Goal: Information Seeking & Learning: Check status

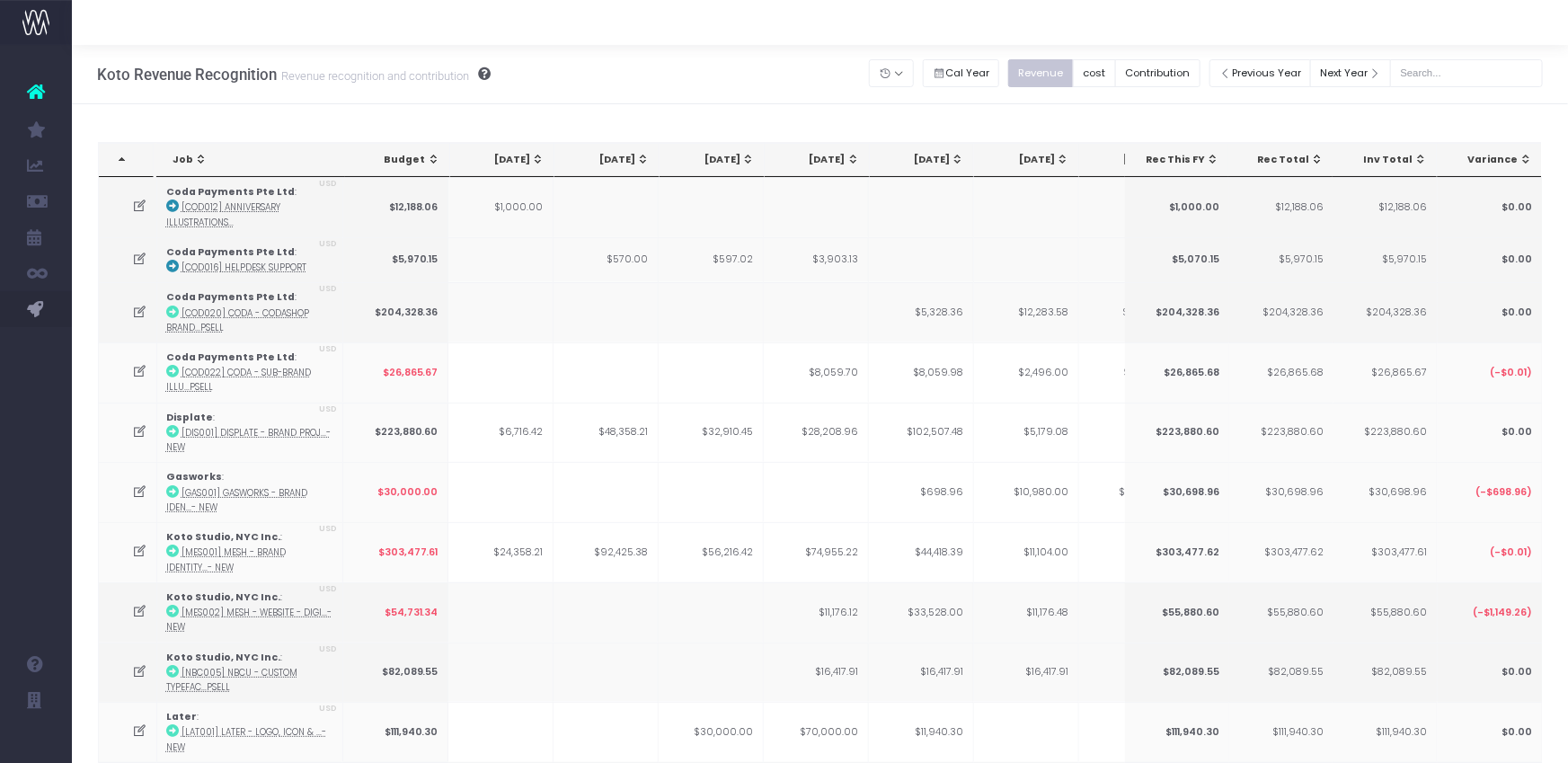
click at [1092, 25] on div at bounding box center [819, 22] width 1496 height 45
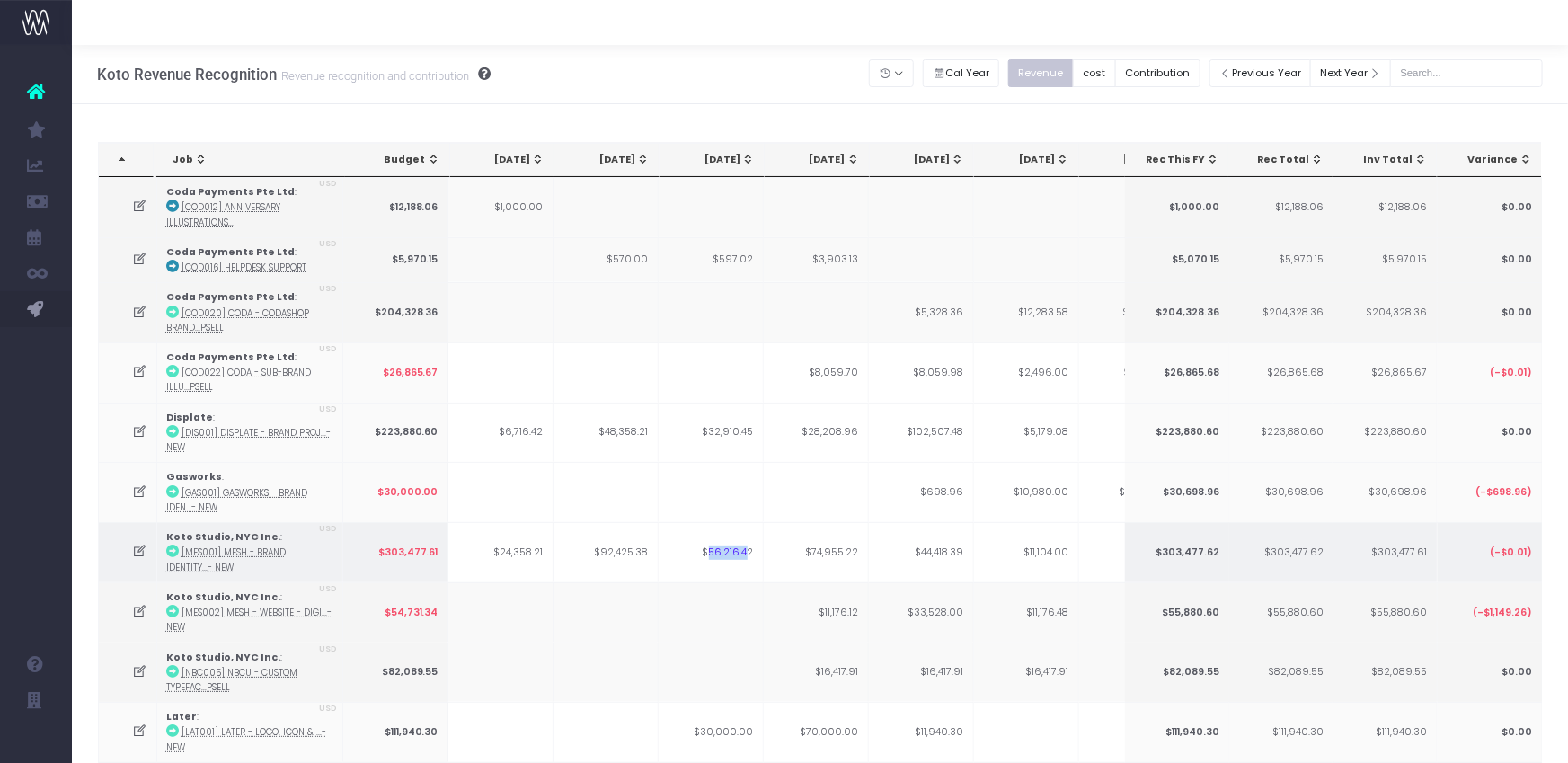
drag, startPoint x: 709, startPoint y: 550, endPoint x: 749, endPoint y: 551, distance: 40.0
click at [749, 551] on td "$56,216.42" at bounding box center [712, 552] width 106 height 60
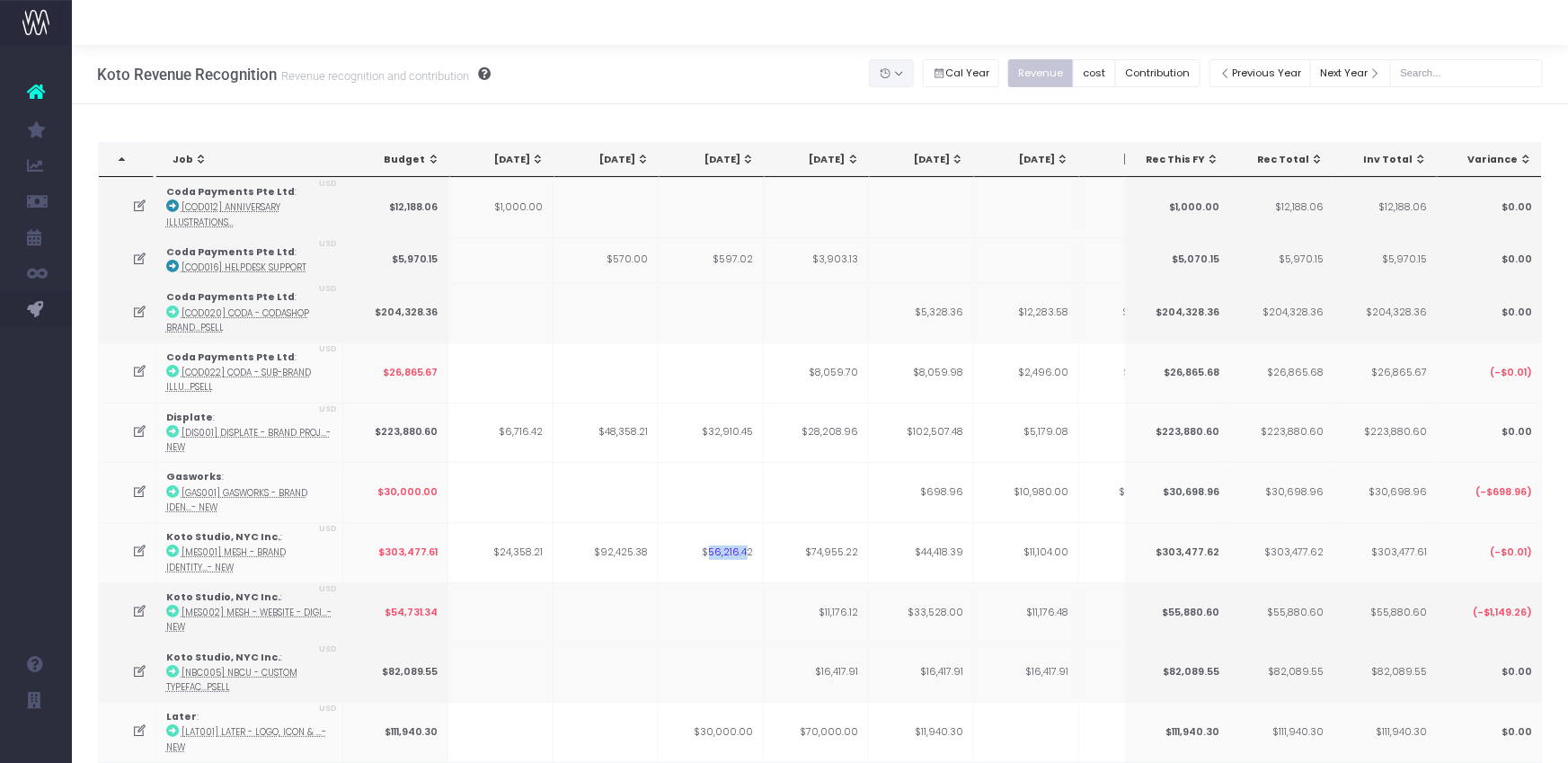
click at [914, 77] on button "button" at bounding box center [891, 74] width 45 height 28
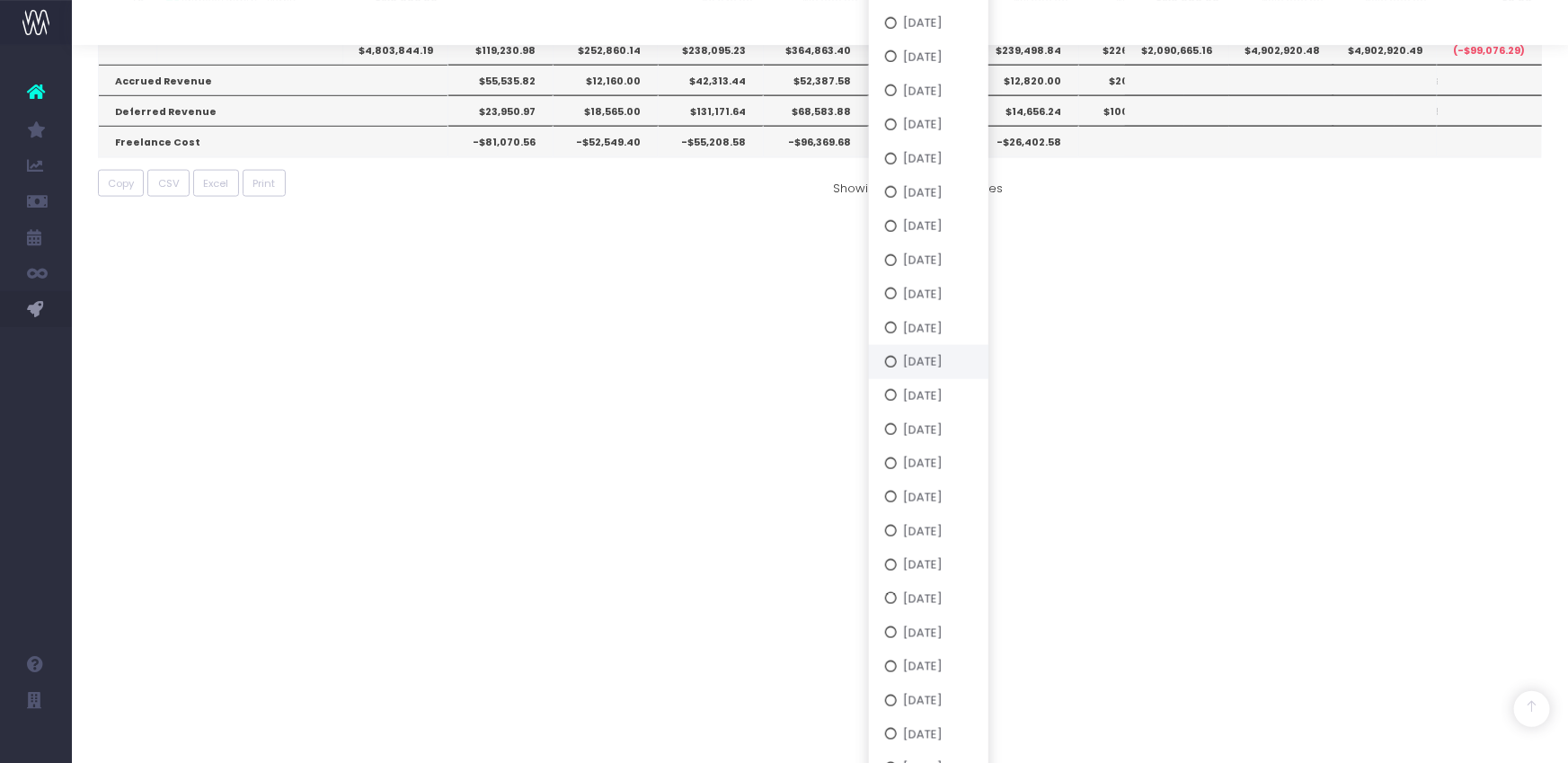
scroll to position [1299, 0]
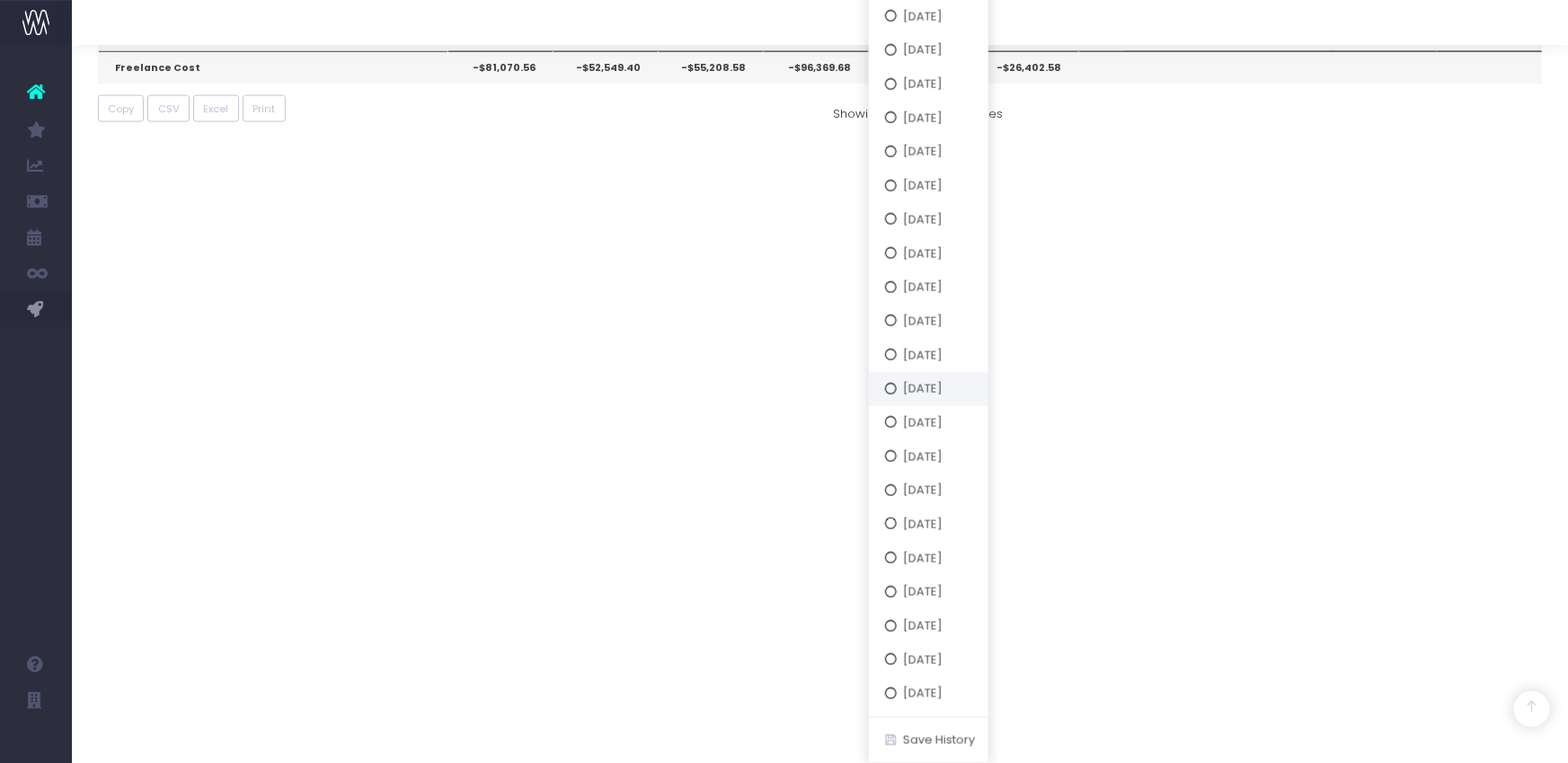
click at [979, 387] on button "[DATE]" at bounding box center [929, 389] width 119 height 34
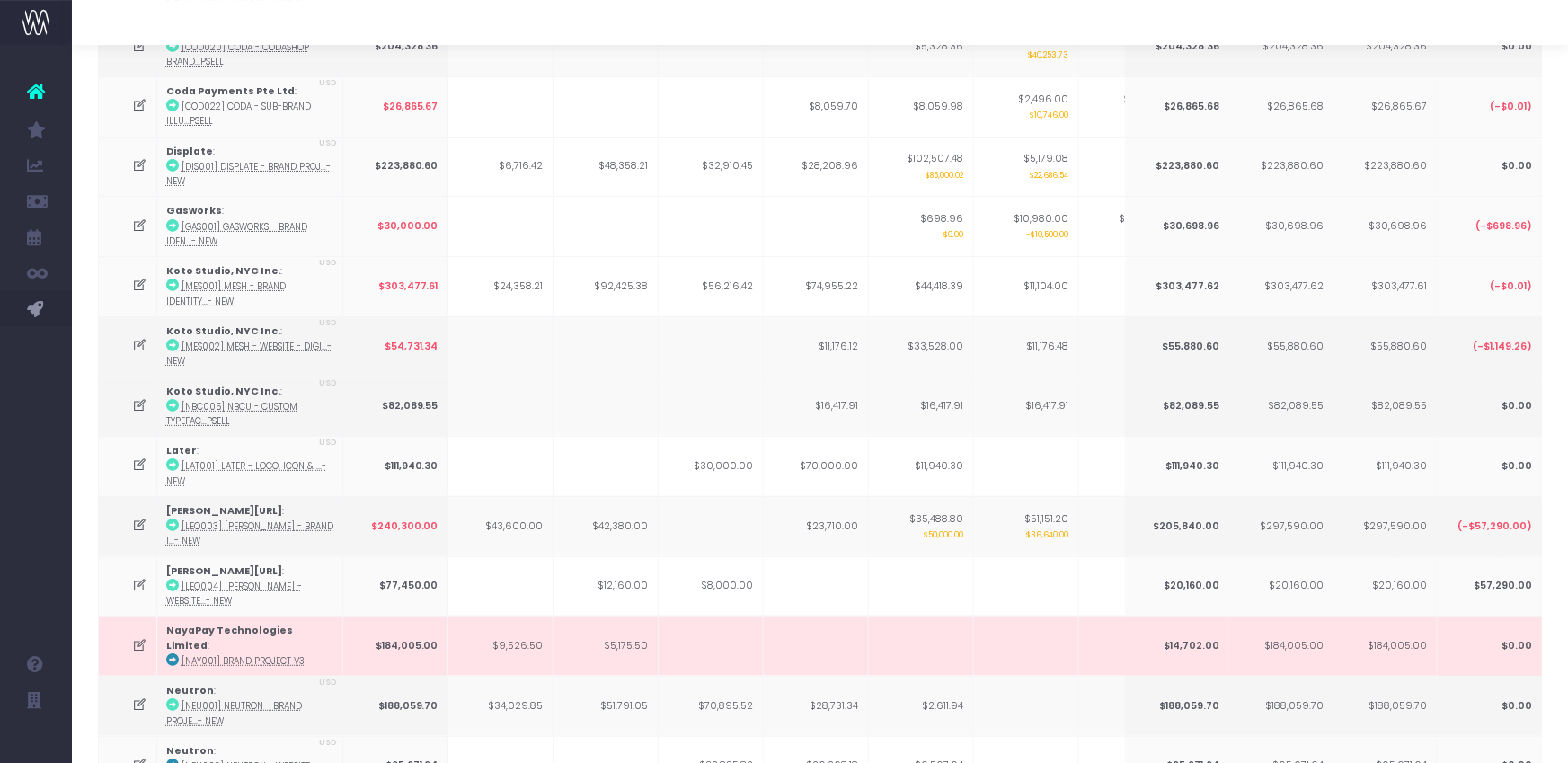
scroll to position [0, 0]
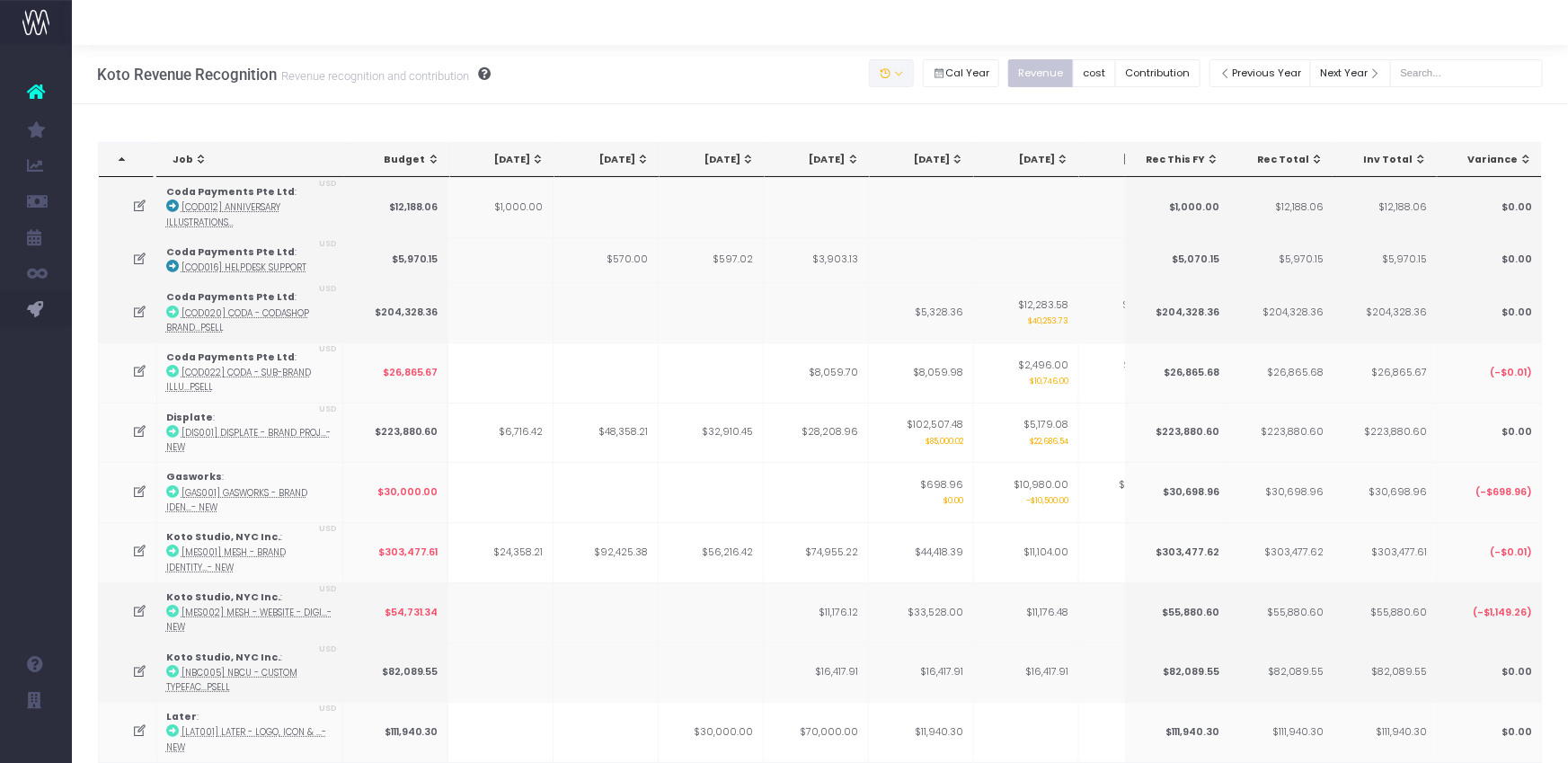
click at [914, 76] on button "button" at bounding box center [891, 74] width 45 height 28
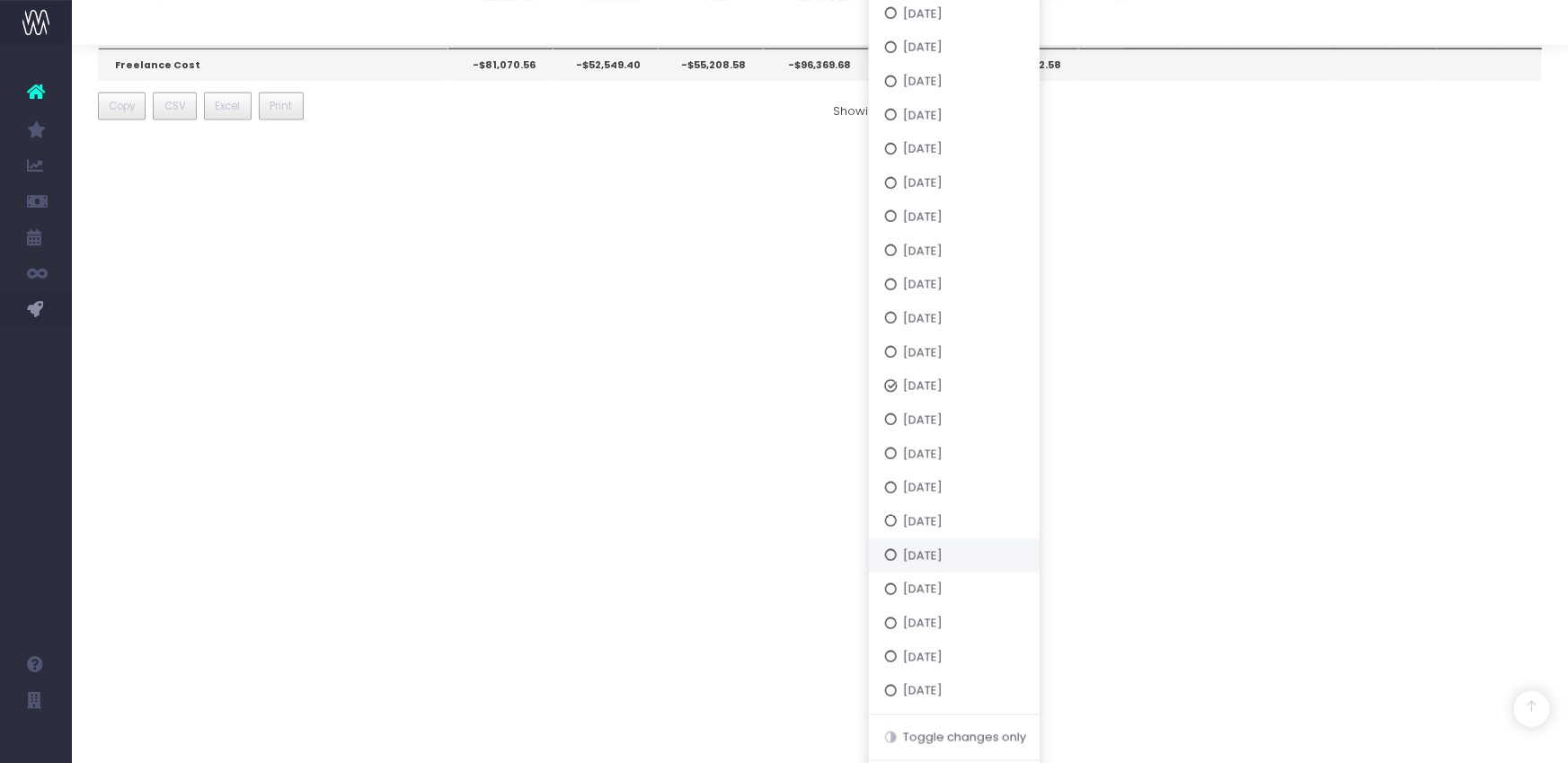
scroll to position [1345, 0]
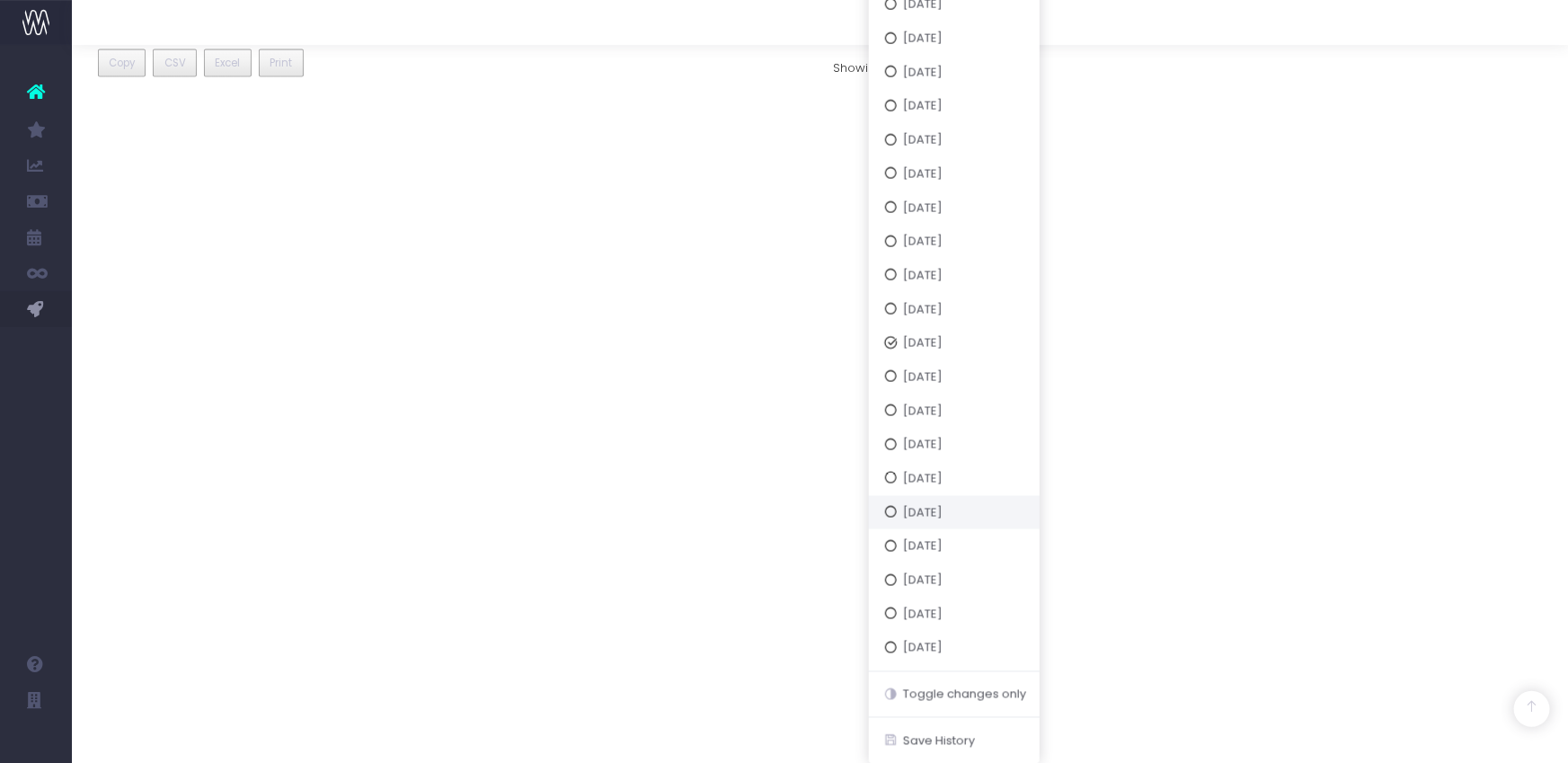
click at [983, 520] on button "[DATE]" at bounding box center [955, 512] width 171 height 34
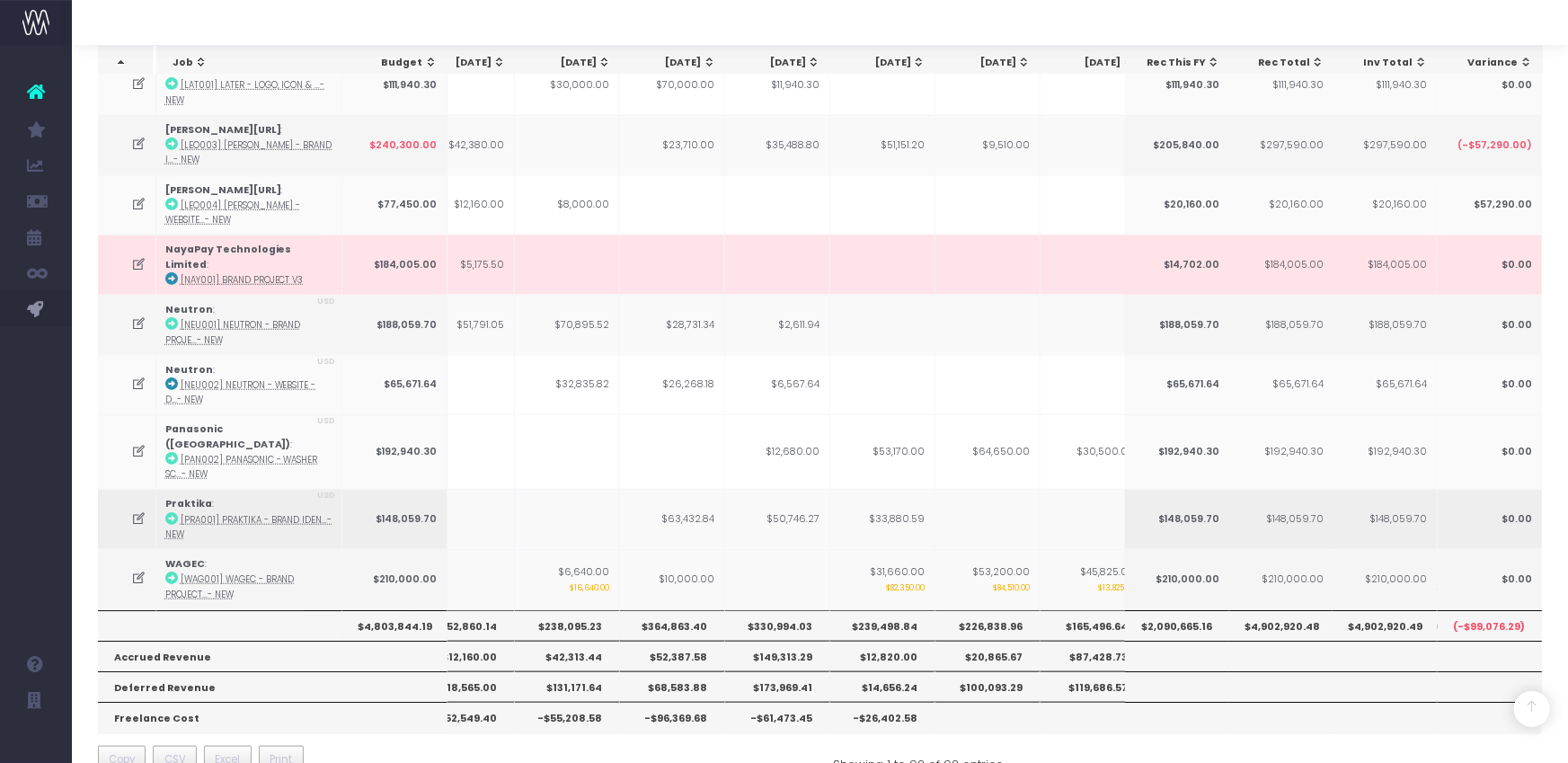
scroll to position [0, 0]
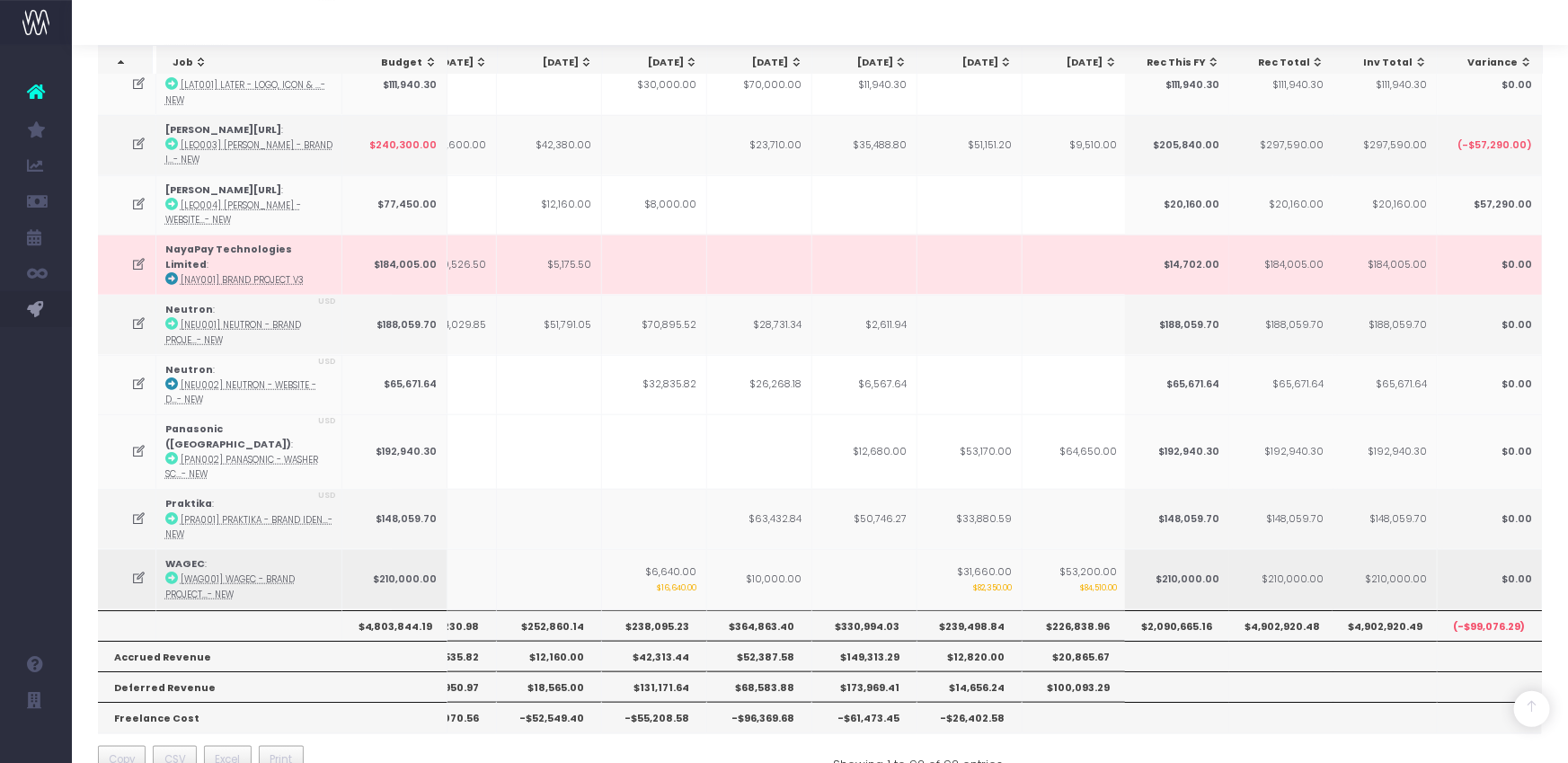
click at [135, 571] on icon at bounding box center [138, 578] width 15 height 15
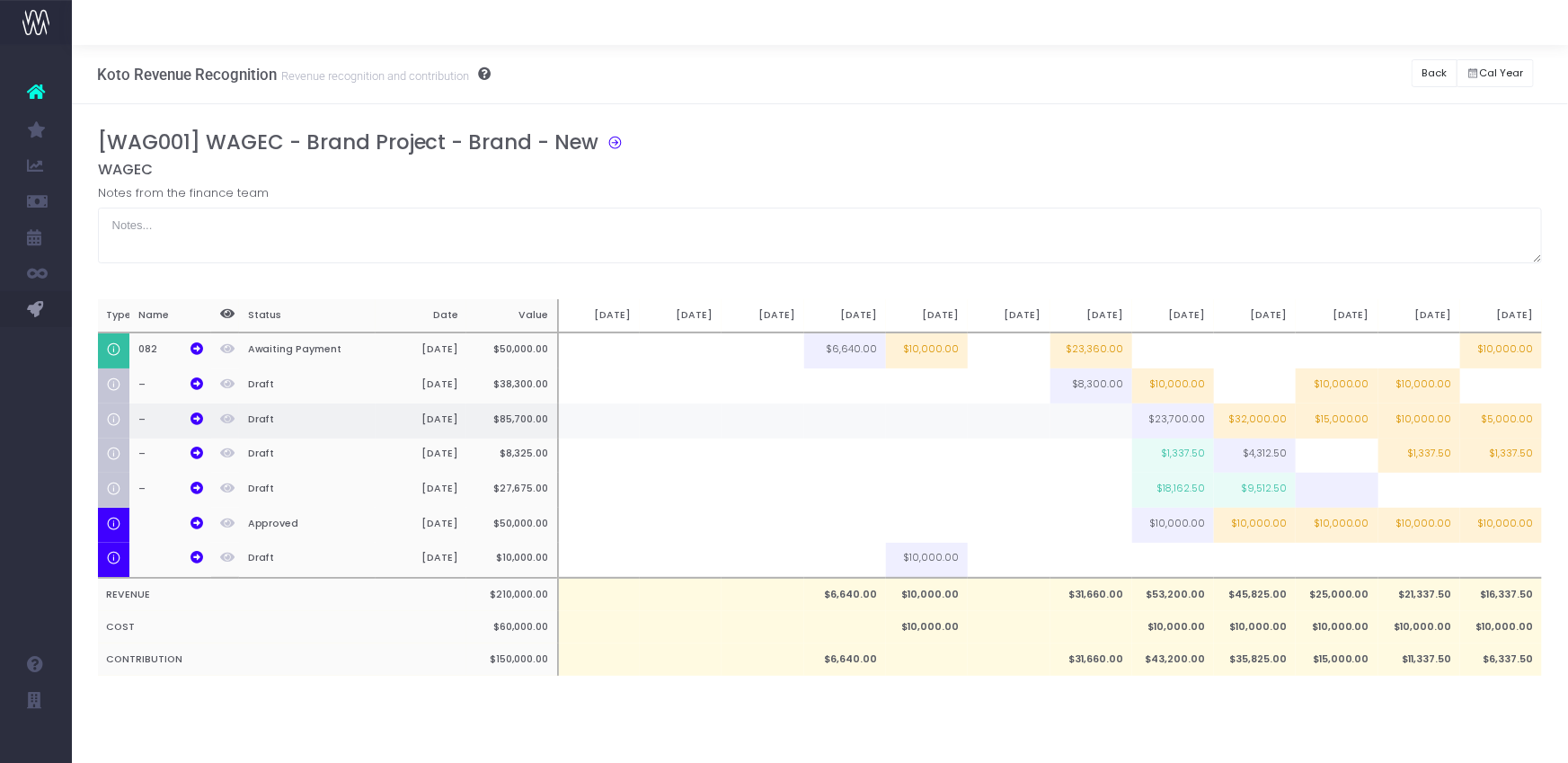
scroll to position [0, 14]
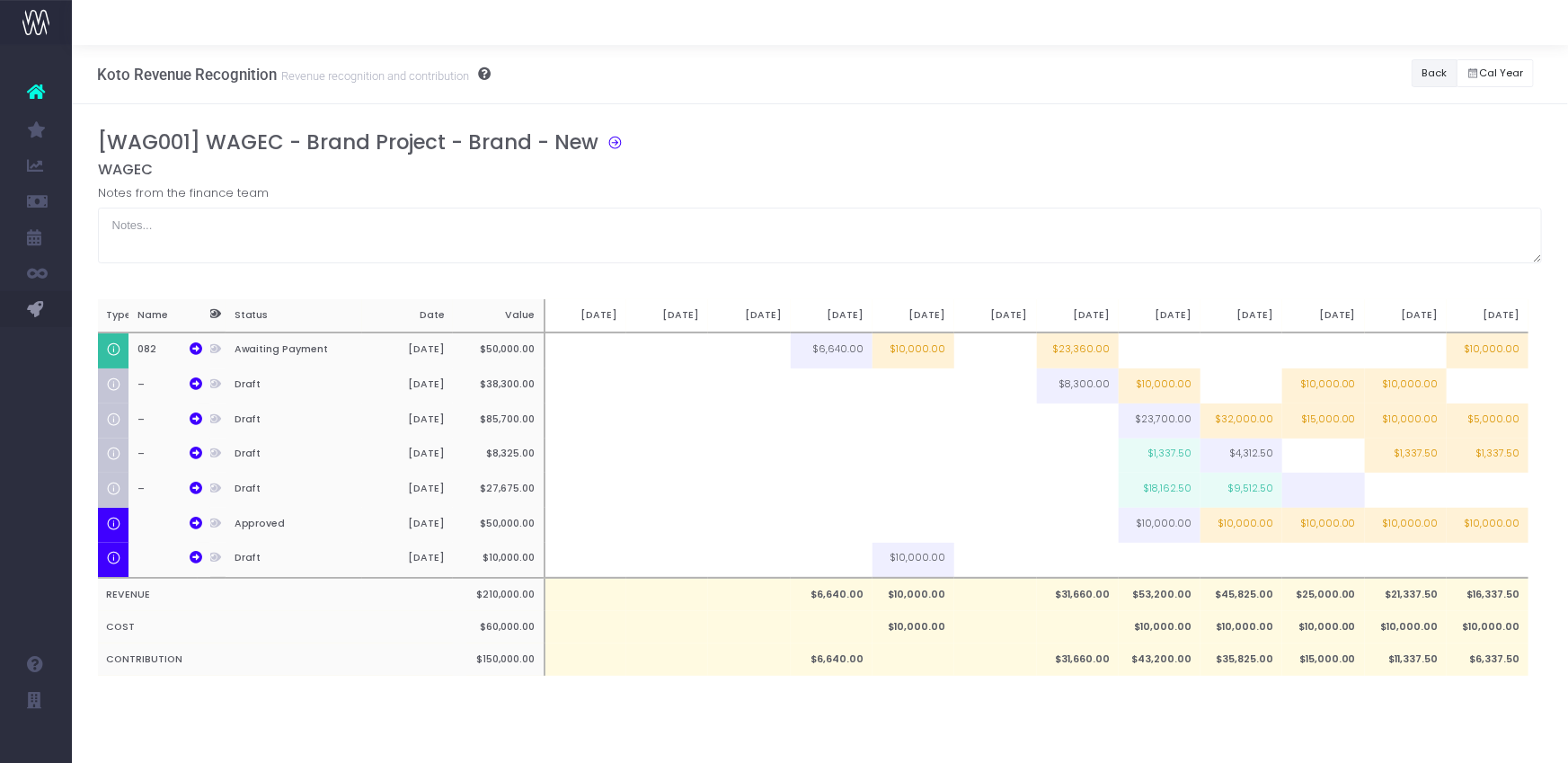
click at [1436, 83] on button "Back" at bounding box center [1435, 74] width 46 height 28
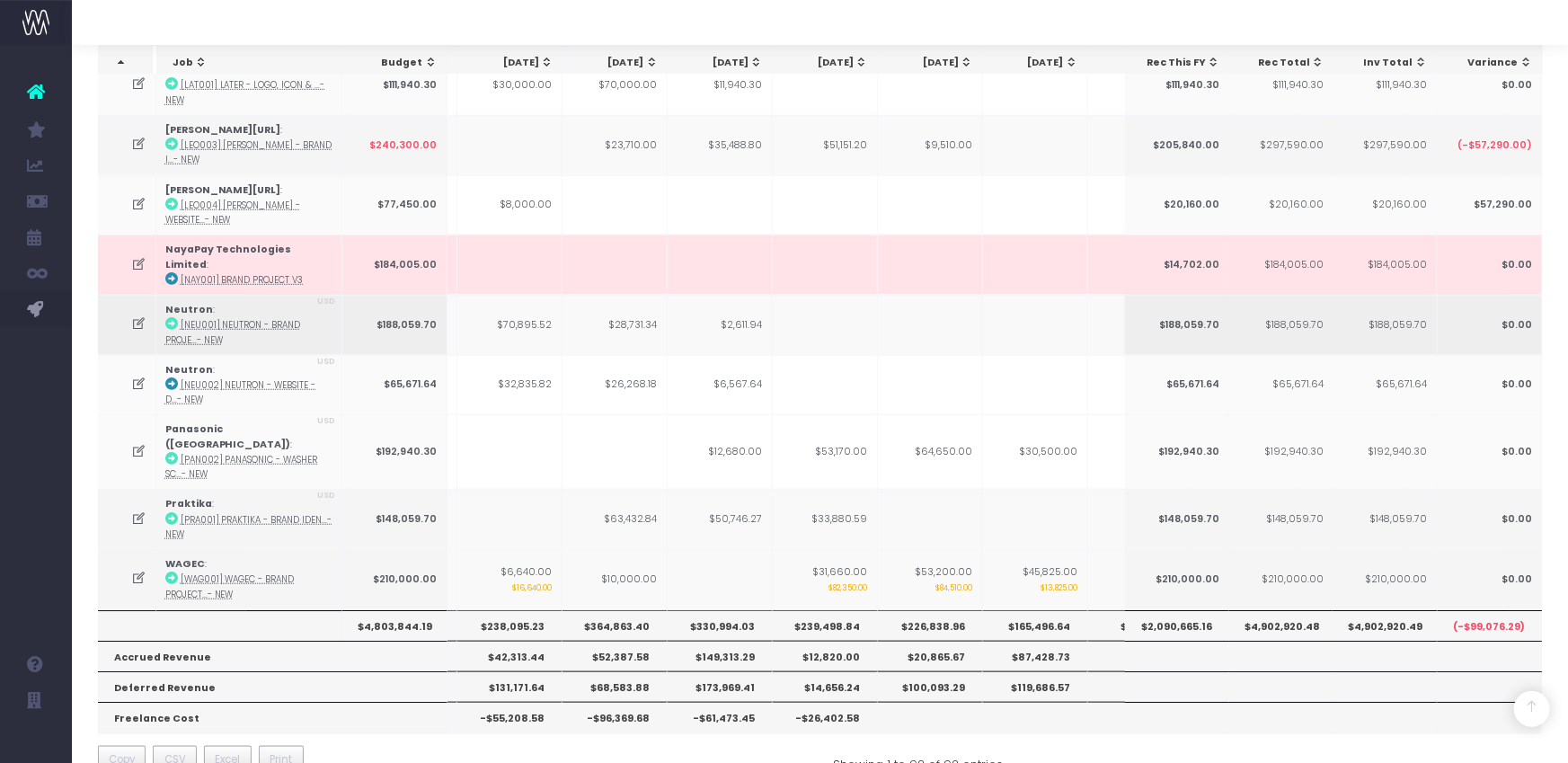
scroll to position [0, 255]
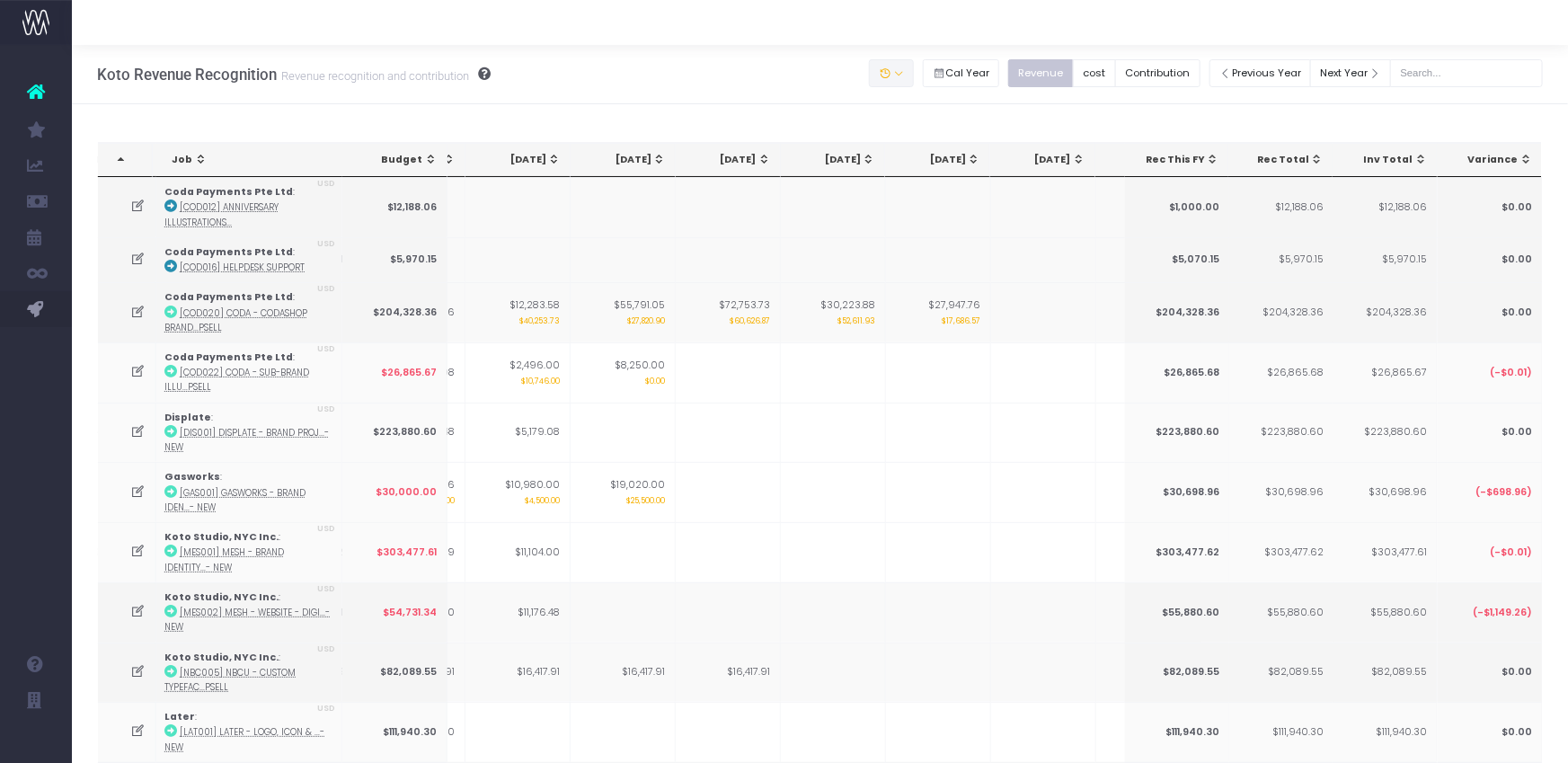
drag, startPoint x: 910, startPoint y: 70, endPoint x: 901, endPoint y: 171, distance: 101.4
click at [910, 70] on button "button" at bounding box center [891, 74] width 45 height 28
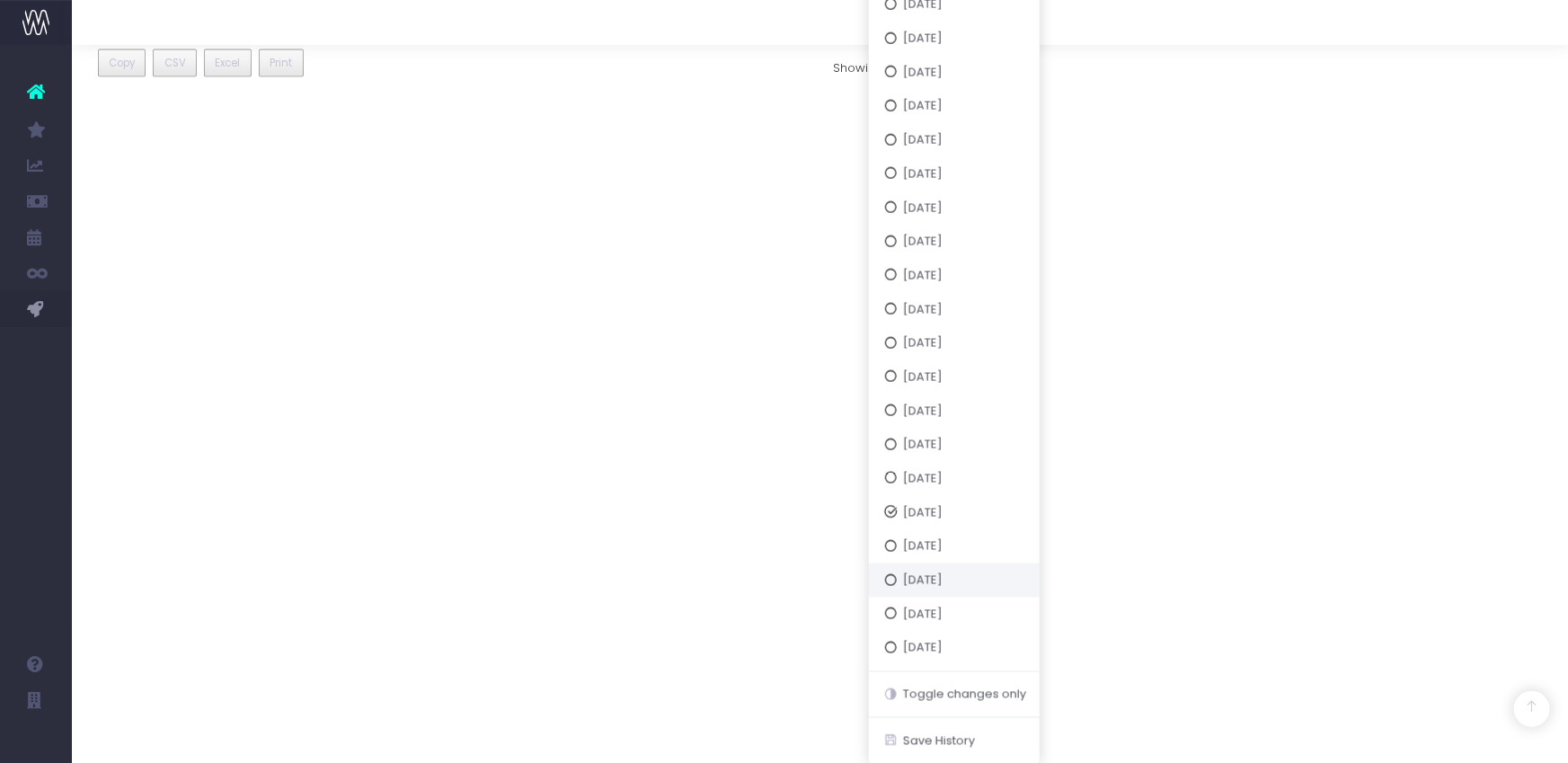
click at [961, 581] on button "[DATE]" at bounding box center [955, 581] width 171 height 34
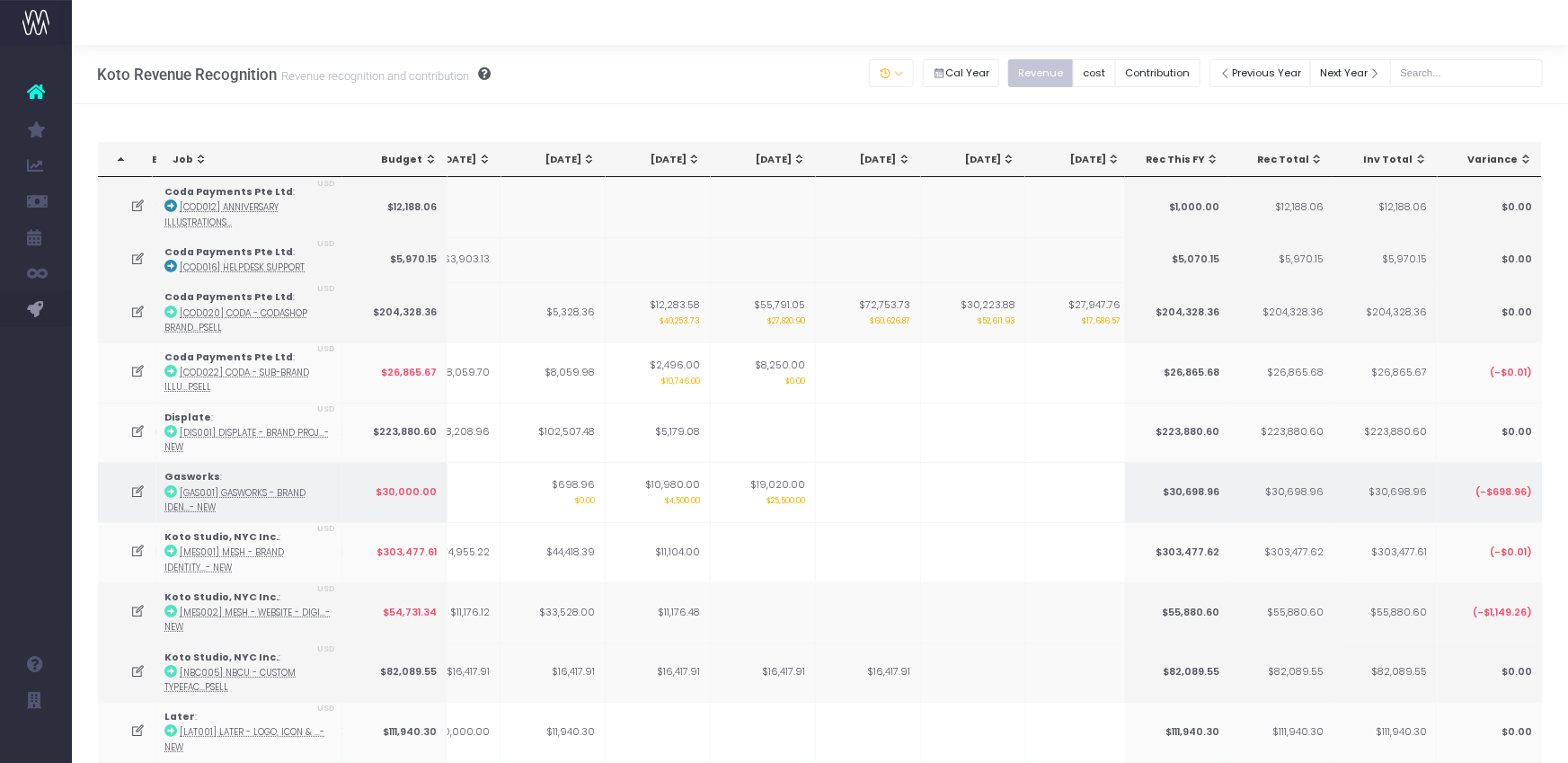
click at [146, 486] on td at bounding box center [126, 492] width 59 height 60
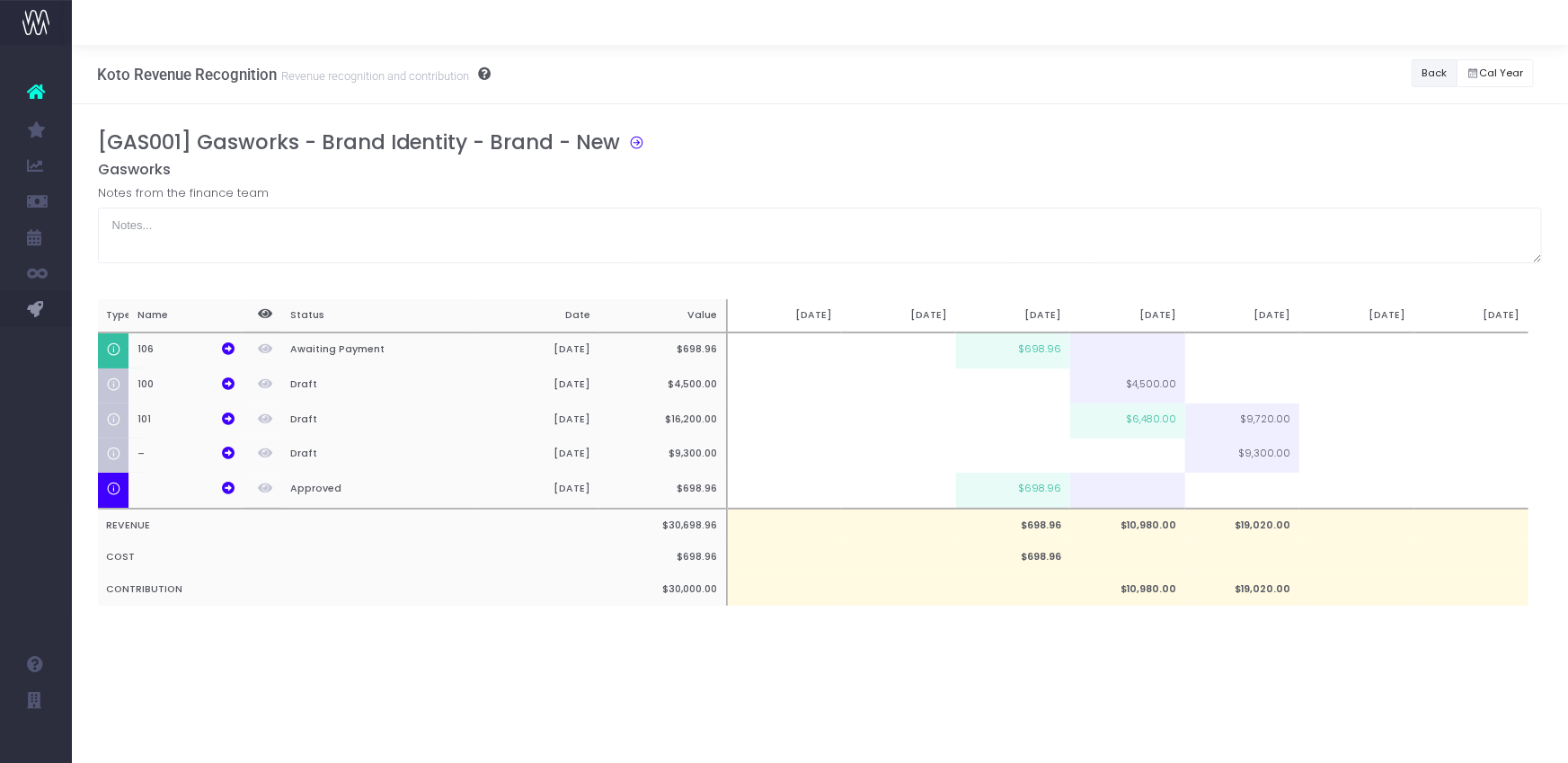
click at [1420, 79] on button "Back" at bounding box center [1435, 74] width 46 height 28
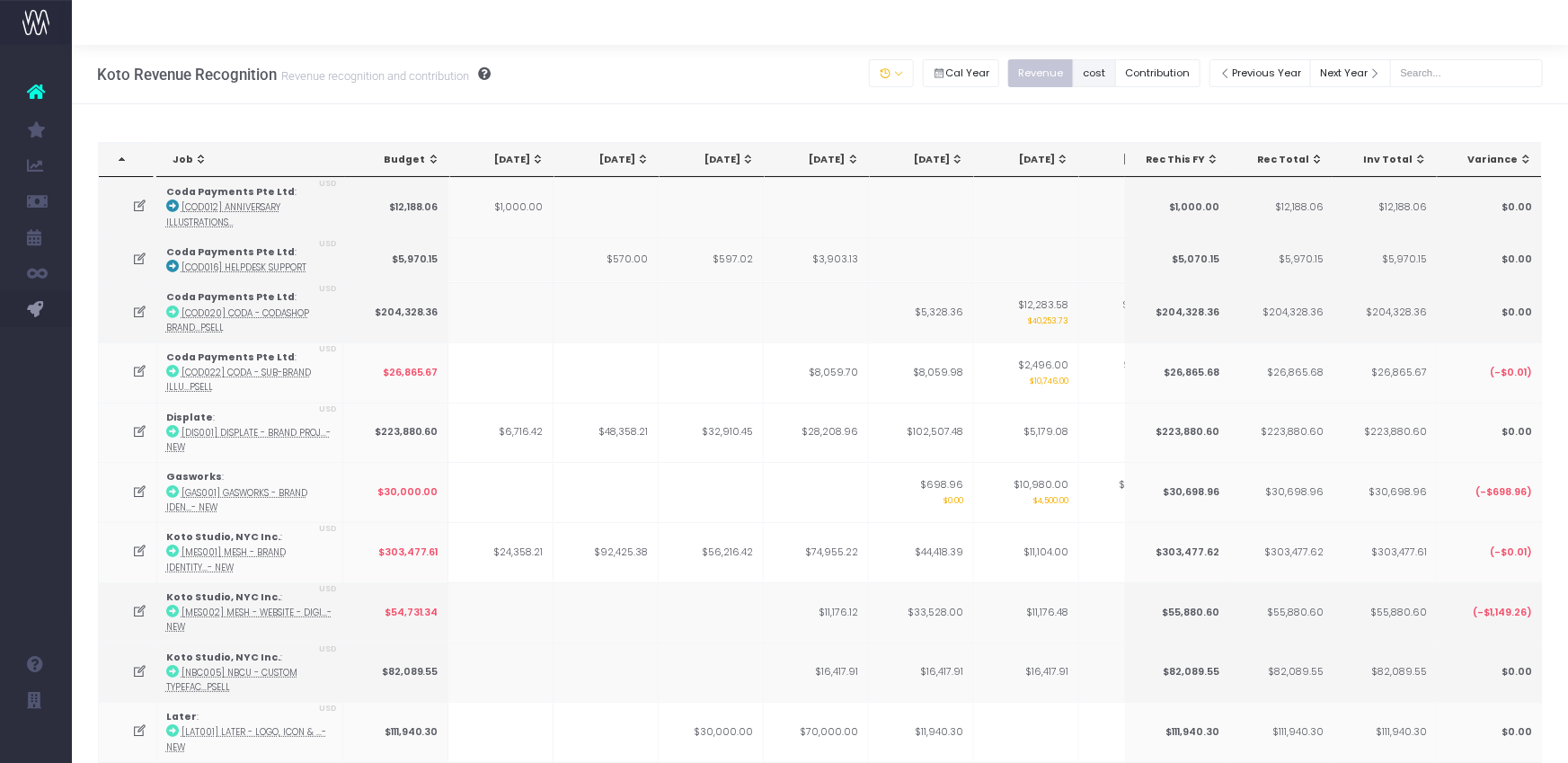
click at [1116, 64] on button "cost" at bounding box center [1094, 74] width 43 height 28
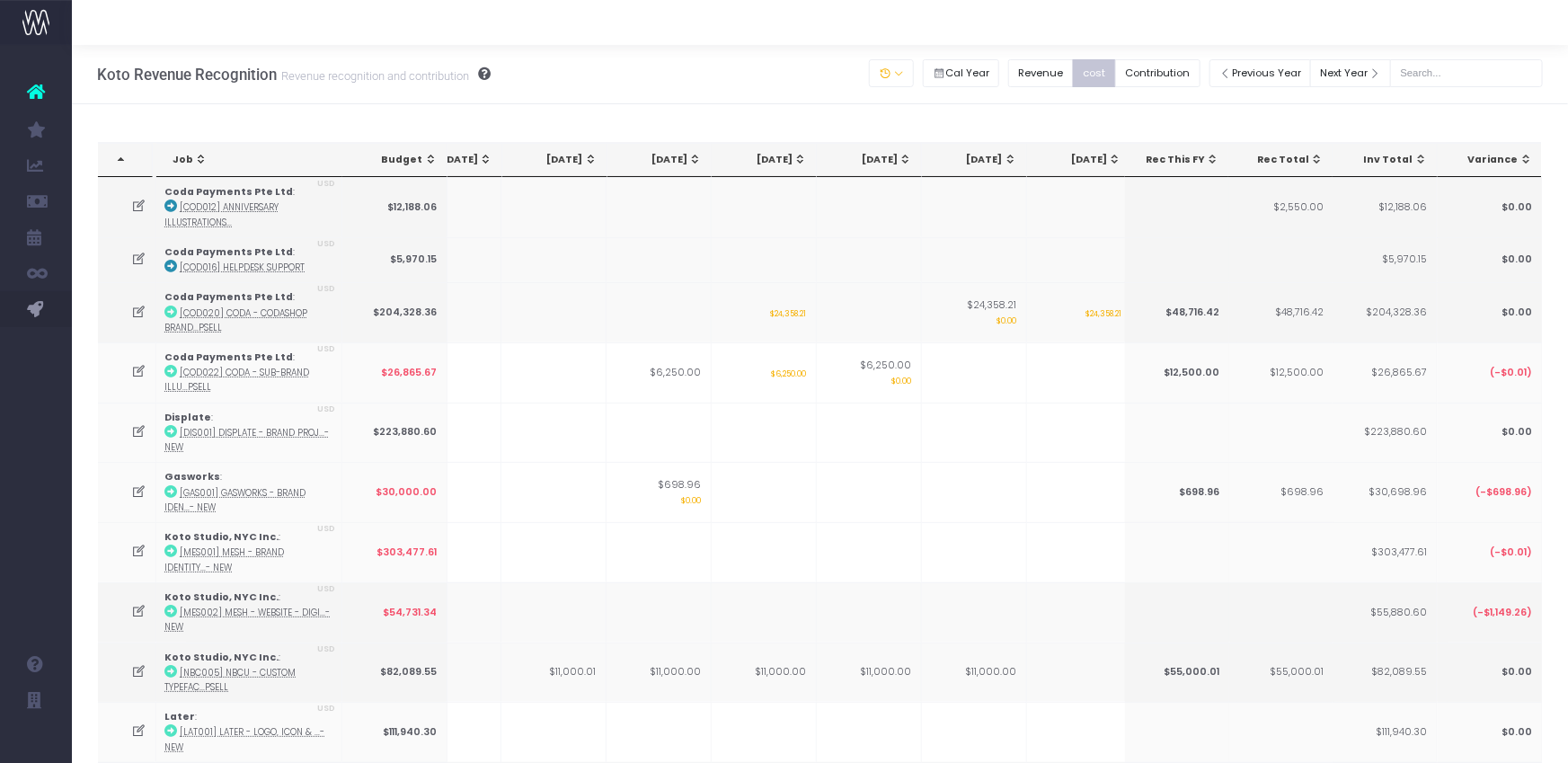
click at [1171, 87] on div "Revenue cost Contribution" at bounding box center [1108, 73] width 200 height 37
click at [1170, 79] on button "Contribution" at bounding box center [1158, 74] width 86 height 28
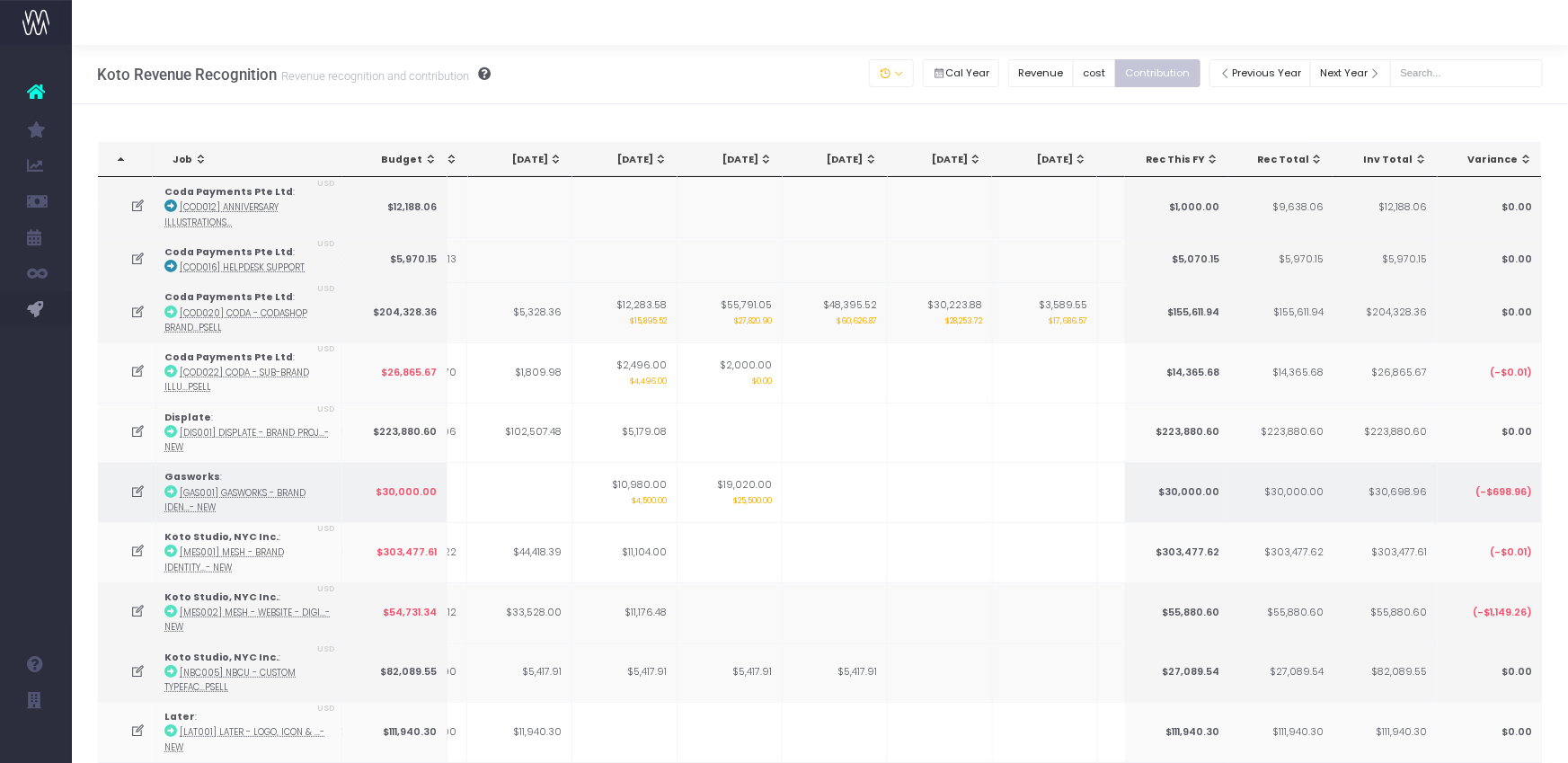
click at [133, 491] on icon at bounding box center [138, 492] width 15 height 15
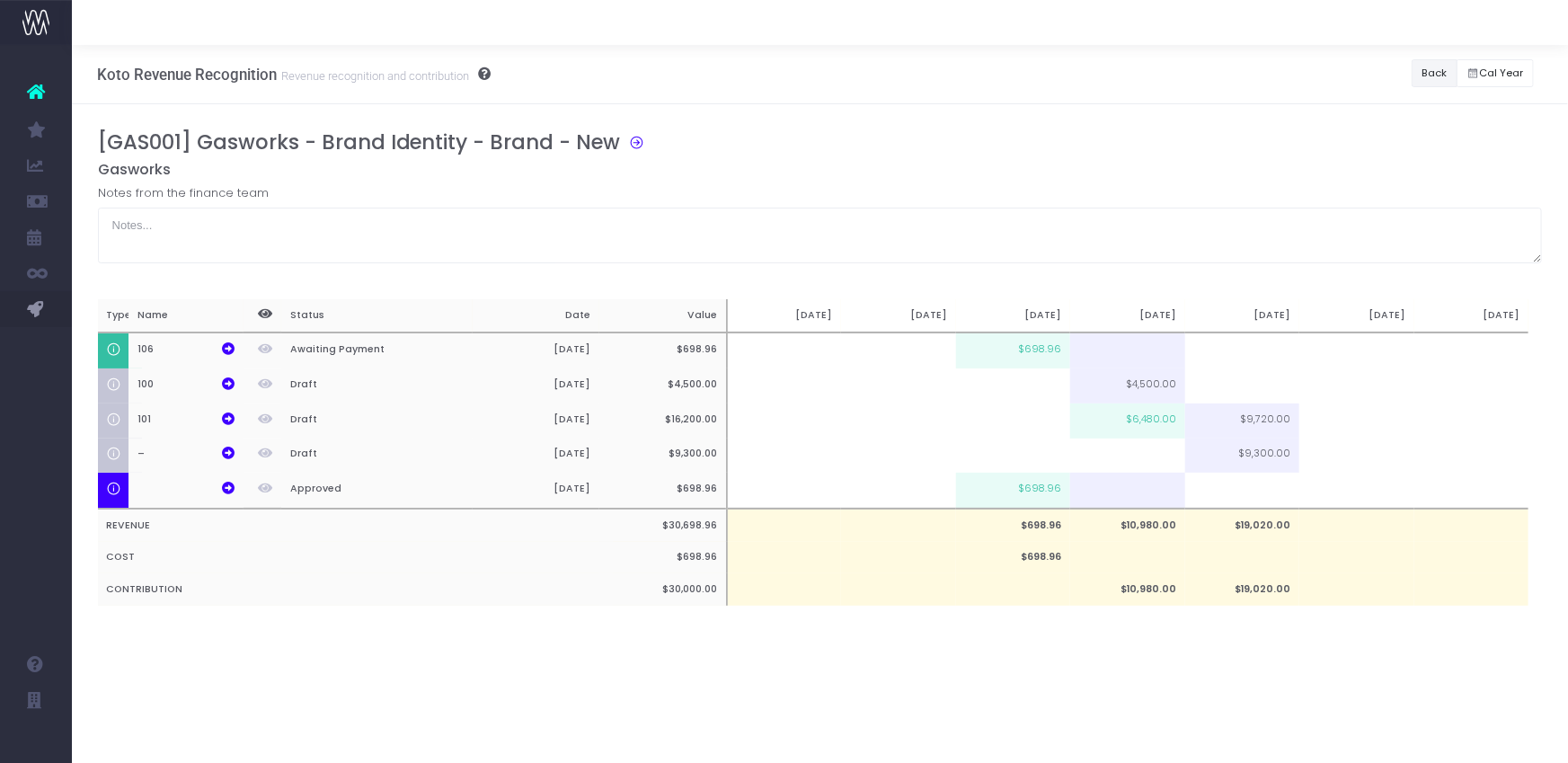
click at [1425, 76] on button "Back" at bounding box center [1435, 74] width 46 height 28
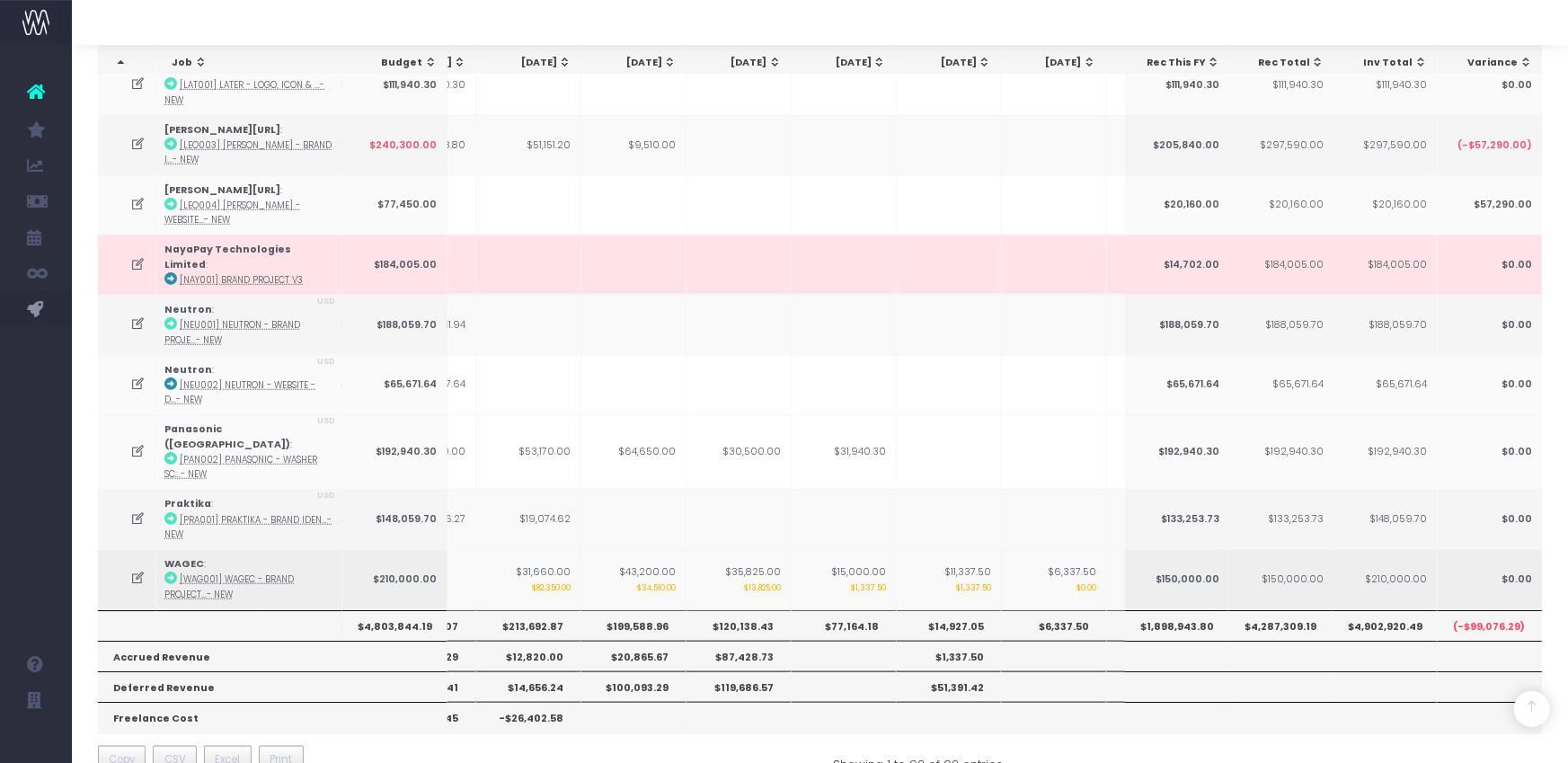
click at [132, 571] on icon at bounding box center [138, 578] width 15 height 15
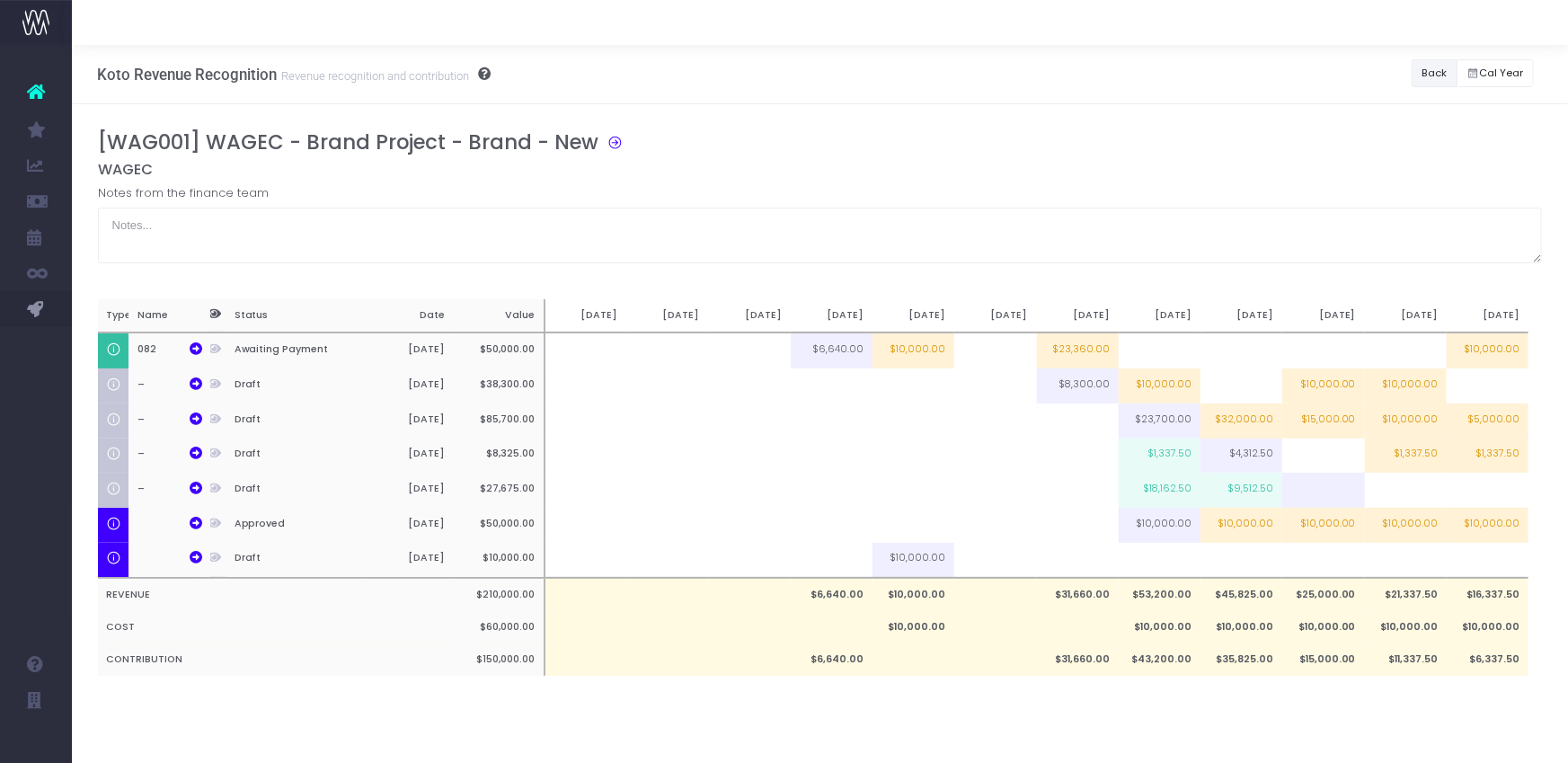
click at [1426, 69] on button "Back" at bounding box center [1435, 74] width 46 height 28
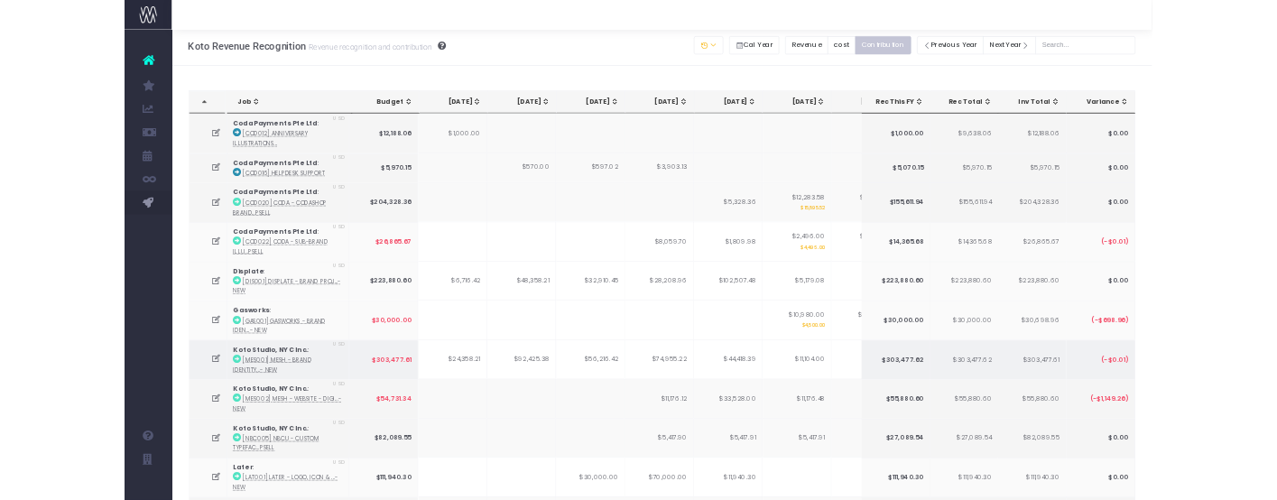
scroll to position [6, 0]
